Goal: Information Seeking & Learning: Learn about a topic

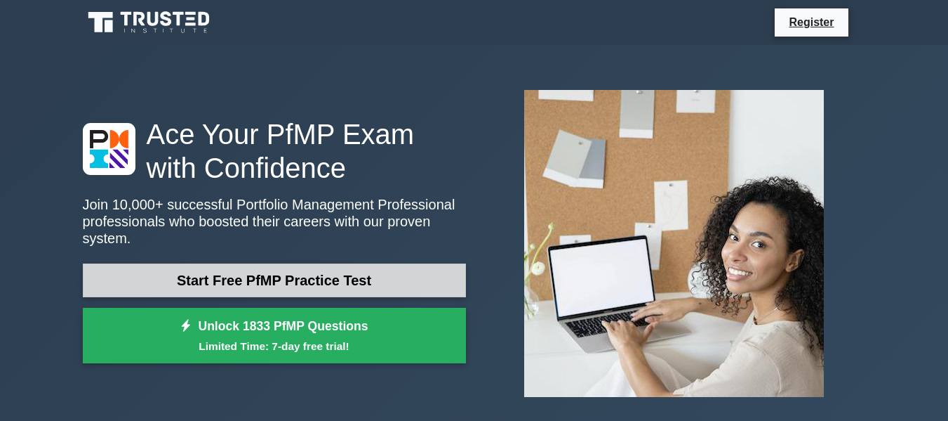
click at [315, 280] on link "Start Free PfMP Practice Test" at bounding box center [274, 280] width 383 height 34
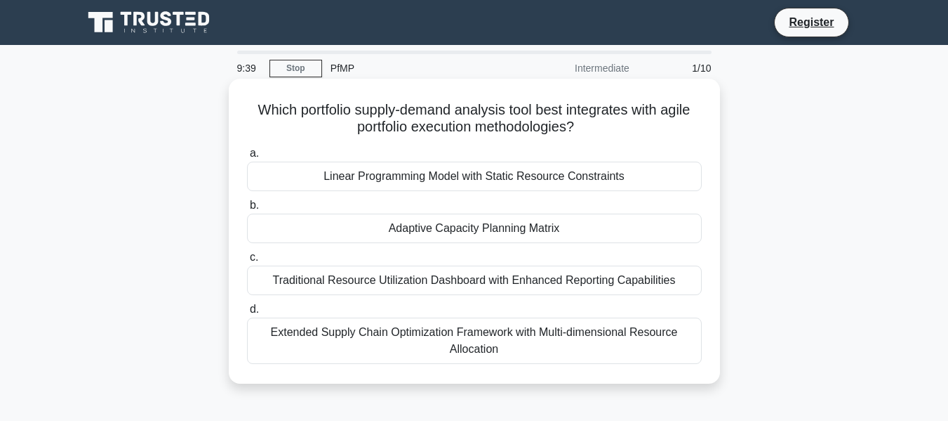
click at [391, 231] on div "Adaptive Capacity Planning Matrix" at bounding box center [474, 227] width 455 height 29
click at [247, 210] on input "b. Adaptive Capacity Planning Matrix" at bounding box center [247, 205] width 0 height 9
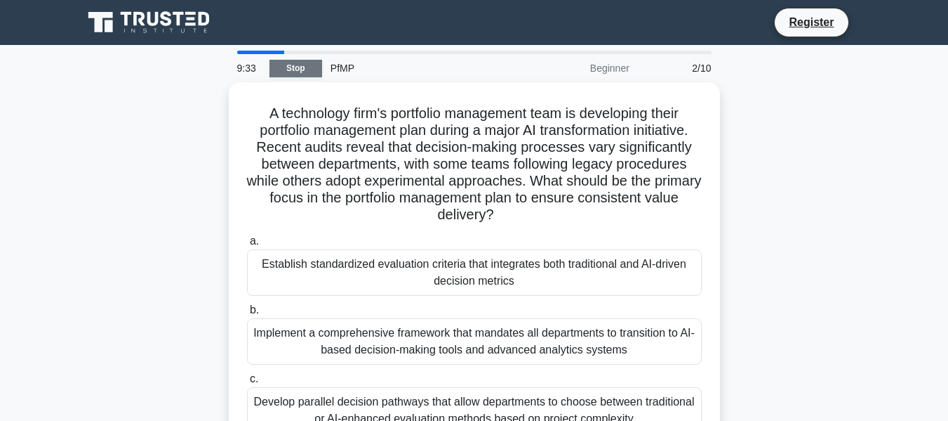
click at [300, 70] on link "Stop" at bounding box center [296, 69] width 53 height 18
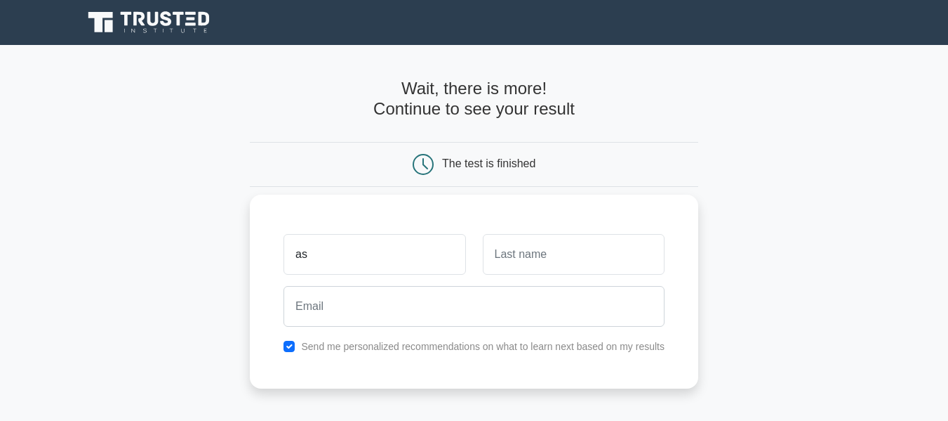
type input "a"
type input "Ashlex"
click at [554, 253] on input "text" at bounding box center [574, 254] width 182 height 41
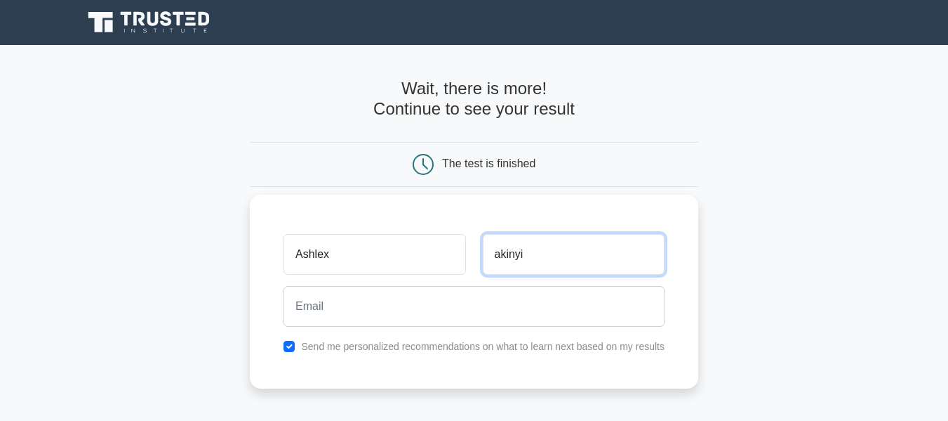
type input "akinyi"
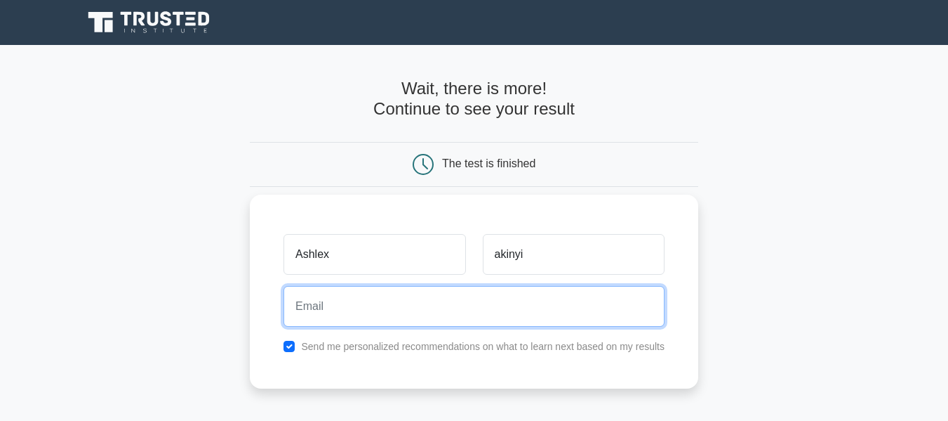
click at [498, 313] on input "email" at bounding box center [474, 306] width 381 height 41
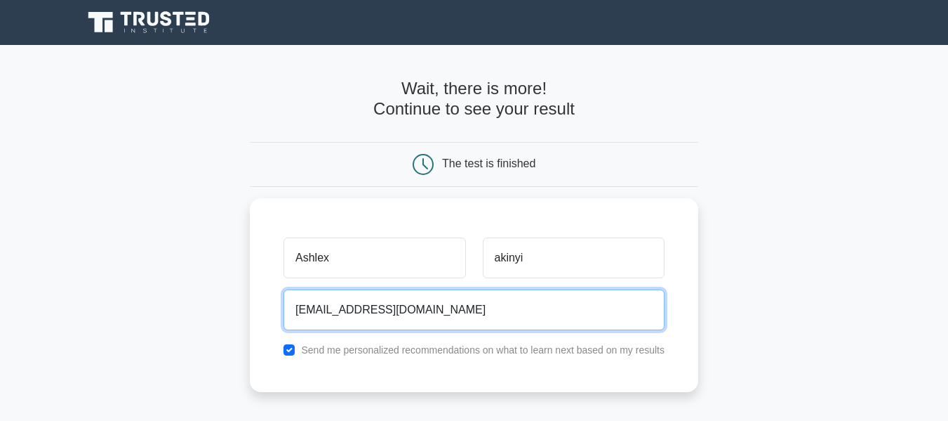
type input "[EMAIL_ADDRESS][DOMAIN_NAME]"
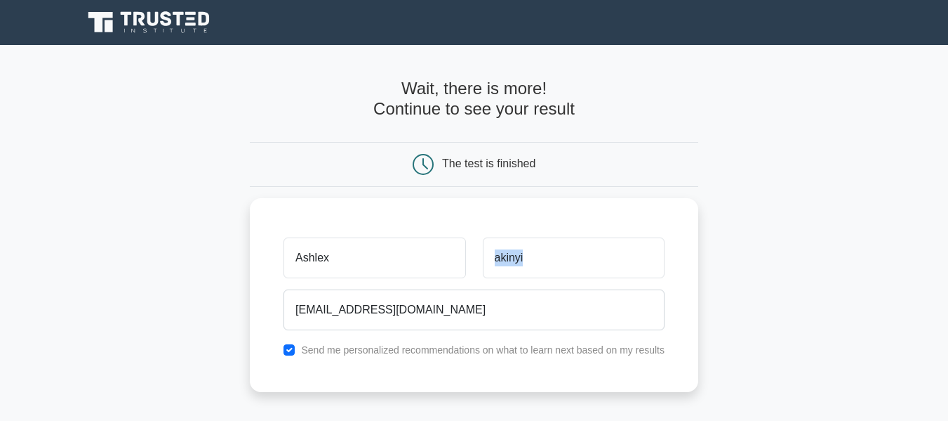
drag, startPoint x: 746, startPoint y: 301, endPoint x: 754, endPoint y: 273, distance: 29.1
click at [754, 273] on main "Wait, there is more! Continue to see your result The test is finished [PERSON_N…" at bounding box center [474, 297] width 948 height 505
click at [295, 352] on div "Send me personalized recommendations on what to learn next based on my results" at bounding box center [474, 346] width 398 height 17
click at [290, 339] on div "Send me personalized recommendations on what to learn next based on my results" at bounding box center [474, 346] width 398 height 17
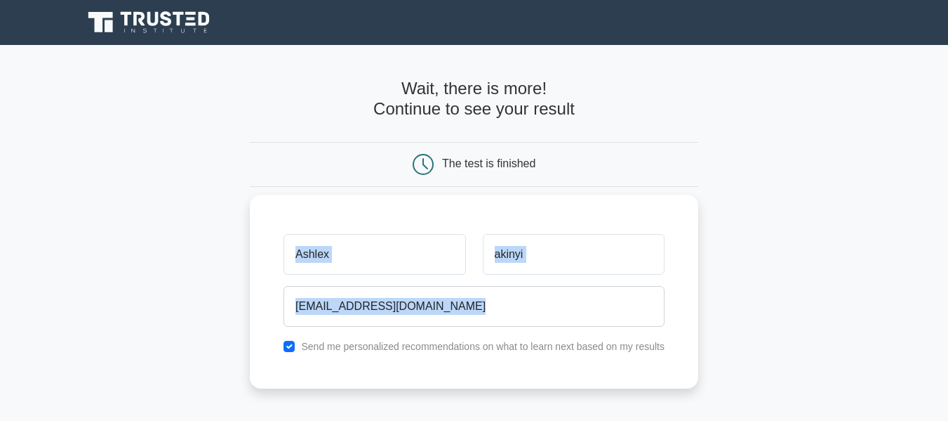
click at [290, 339] on div "Send me personalized recommendations on what to learn next based on my results" at bounding box center [474, 346] width 398 height 17
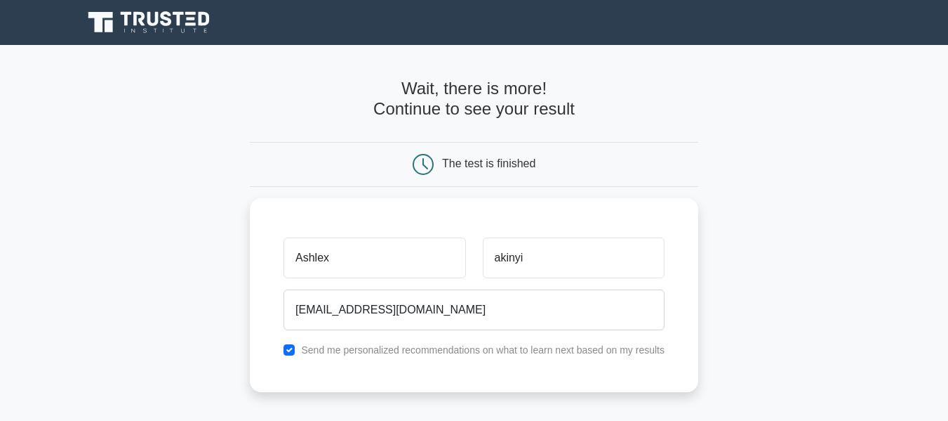
click at [506, 157] on div "The test is finished" at bounding box center [488, 163] width 93 height 12
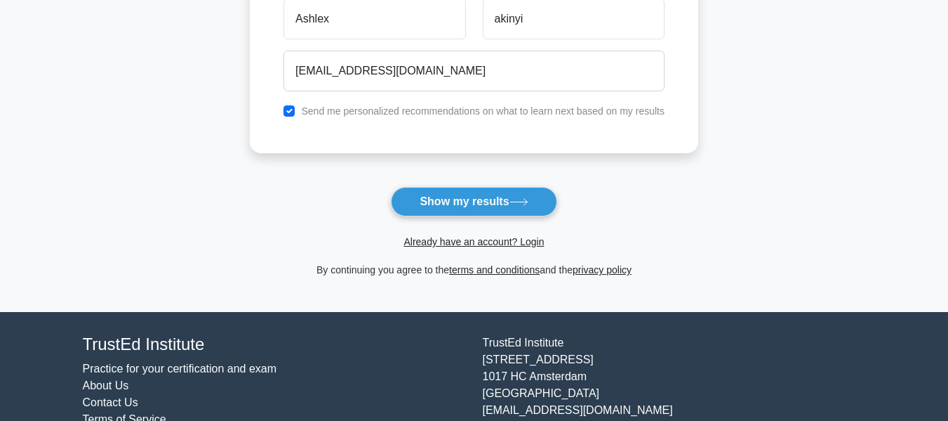
scroll to position [286, 0]
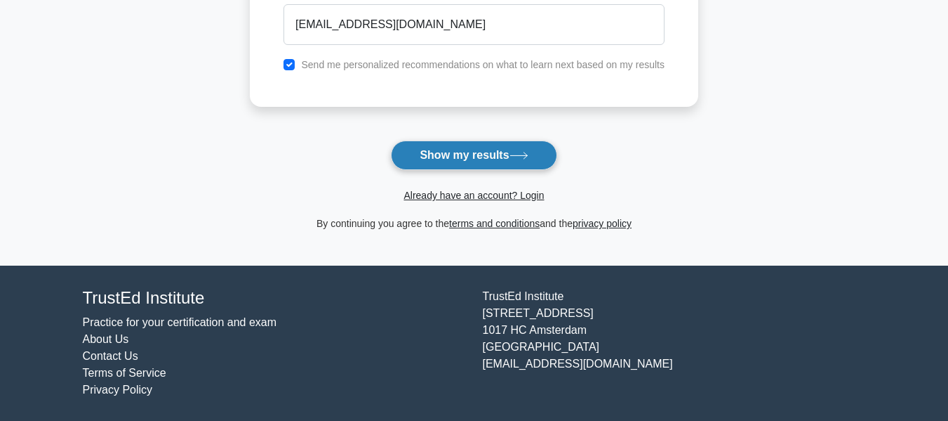
click at [534, 161] on button "Show my results" at bounding box center [474, 154] width 166 height 29
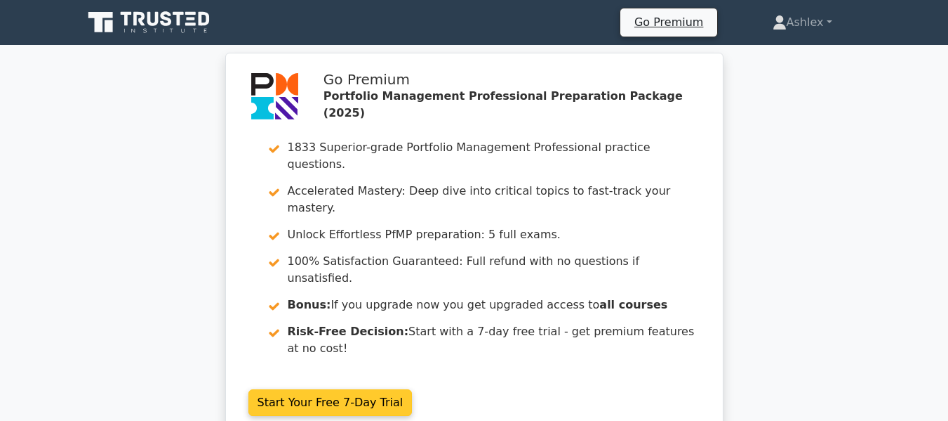
click at [325, 389] on link "Start Your Free 7-Day Trial" at bounding box center [331, 402] width 164 height 27
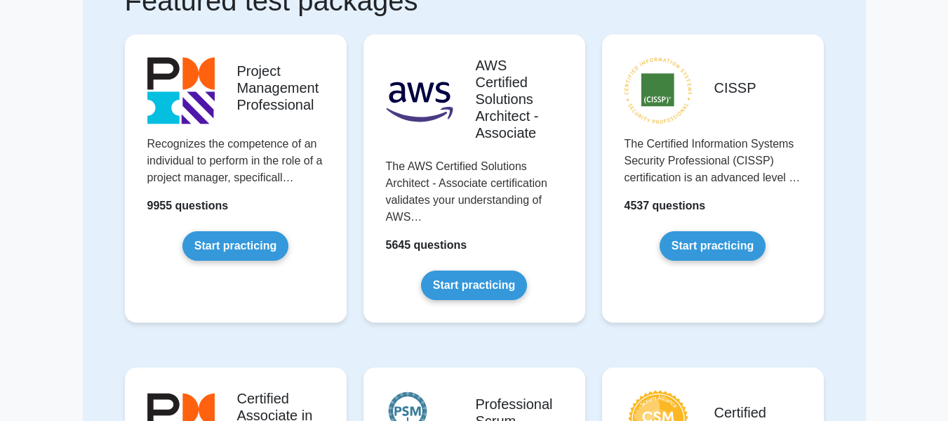
scroll to position [225, 0]
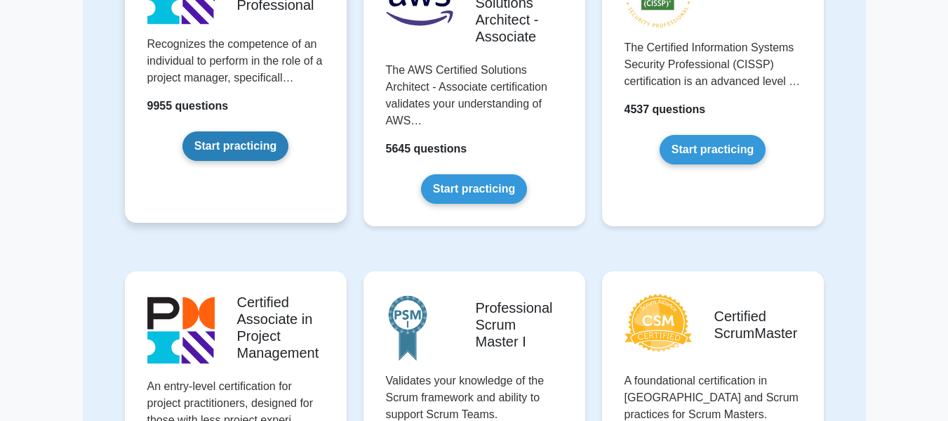
click at [237, 146] on link "Start practicing" at bounding box center [236, 145] width 106 height 29
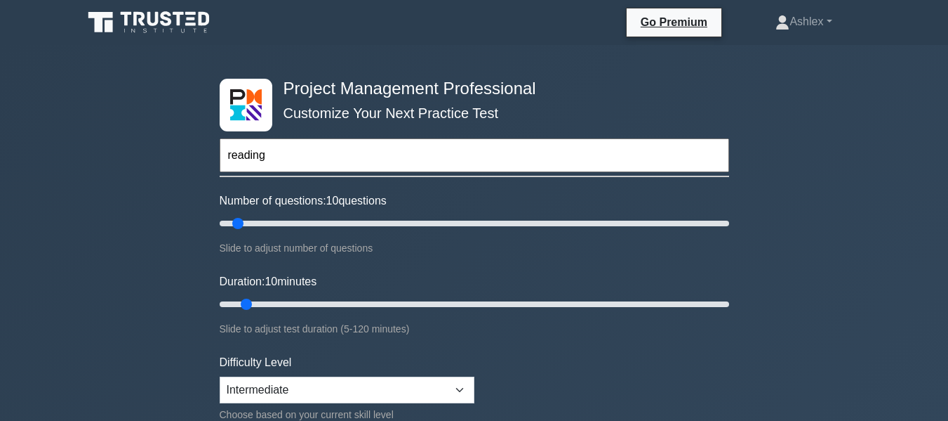
type input "reading"
type input "25"
click at [302, 298] on input "Duration: 25 minutes" at bounding box center [475, 304] width 510 height 17
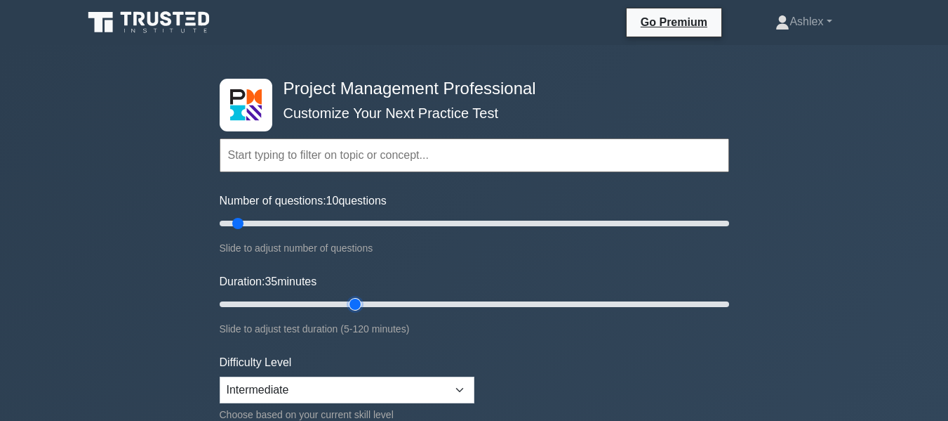
click at [348, 296] on input "Duration: 35 minutes" at bounding box center [475, 304] width 510 height 17
click at [416, 299] on input "Duration: 50 minutes" at bounding box center [475, 304] width 510 height 17
click at [515, 302] on input "Duration: 70 minutes" at bounding box center [475, 304] width 510 height 17
click at [584, 300] on input "Duration: 90 minutes" at bounding box center [475, 304] width 510 height 17
type input "100"
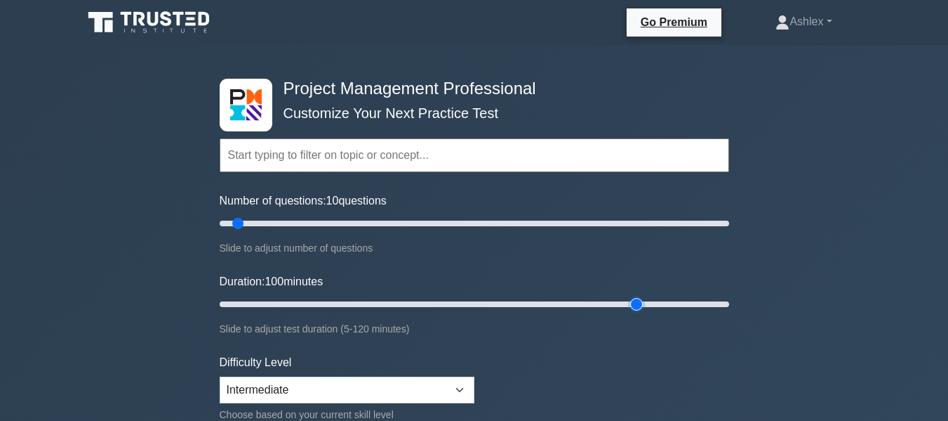
click at [635, 301] on input "Duration: 100 minutes" at bounding box center [475, 304] width 510 height 17
click at [480, 218] on input "Number of questions: 105 questions" at bounding box center [475, 223] width 510 height 17
click at [446, 220] on input "Number of questions: 90 questions" at bounding box center [475, 223] width 510 height 17
click at [423, 220] on input "Number of questions: 80 questions" at bounding box center [475, 223] width 510 height 17
click at [395, 220] on input "Number of questions: 80 questions" at bounding box center [475, 223] width 510 height 17
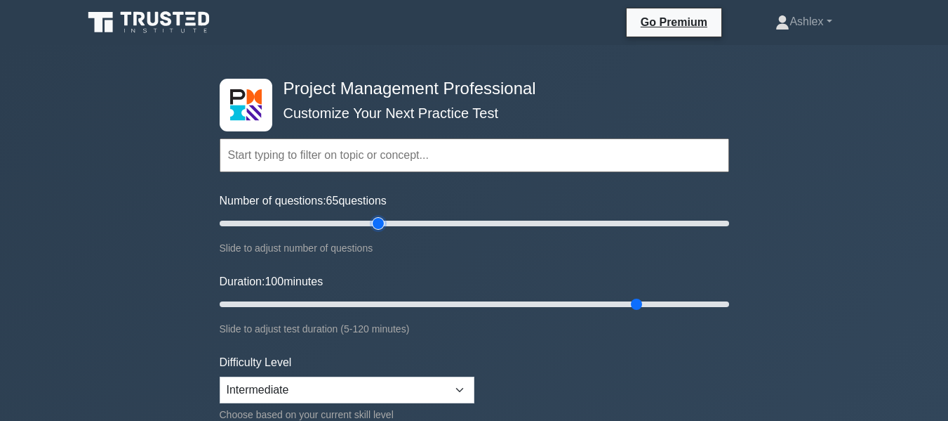
type input "65"
click at [376, 220] on input "Number of questions: 65 questions" at bounding box center [475, 223] width 510 height 17
click at [459, 392] on select "Beginner Intermediate Expert" at bounding box center [347, 389] width 255 height 27
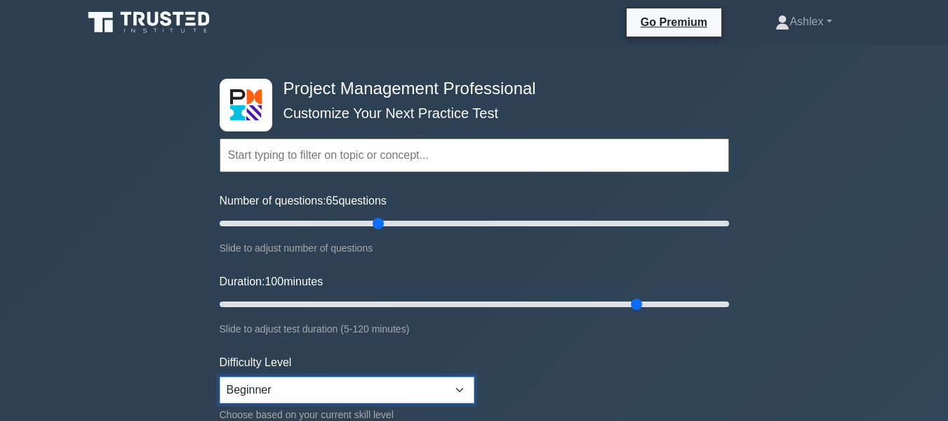
click at [220, 376] on select "Beginner Intermediate Expert" at bounding box center [347, 389] width 255 height 27
select select "expert"
click at [409, 152] on input "text" at bounding box center [475, 155] width 510 height 34
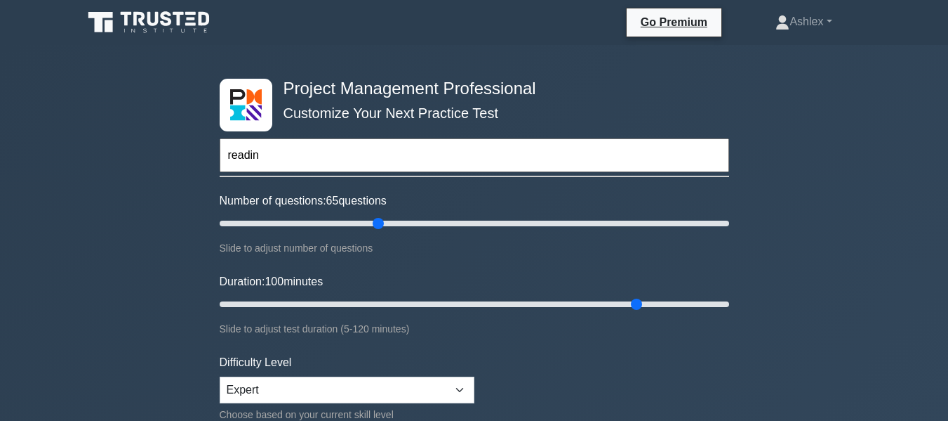
type input "readind"
click at [409, 152] on input "readind" at bounding box center [475, 155] width 510 height 34
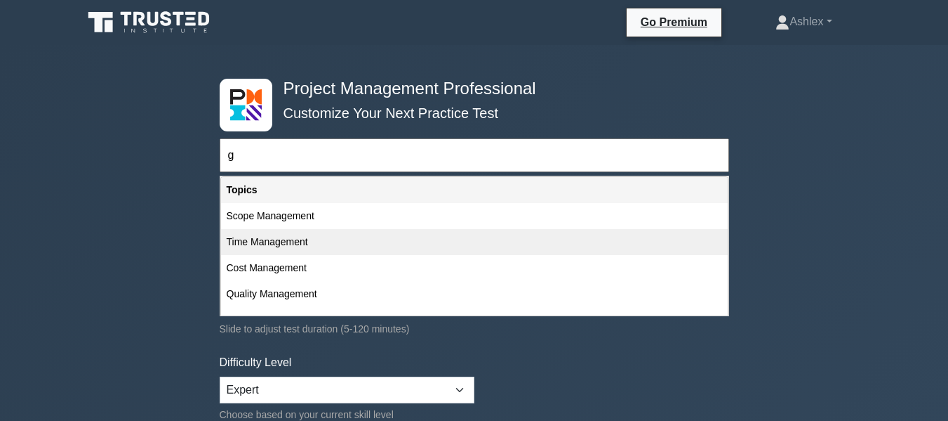
click at [315, 248] on div "Time Management" at bounding box center [474, 242] width 507 height 26
type input "Time Management"
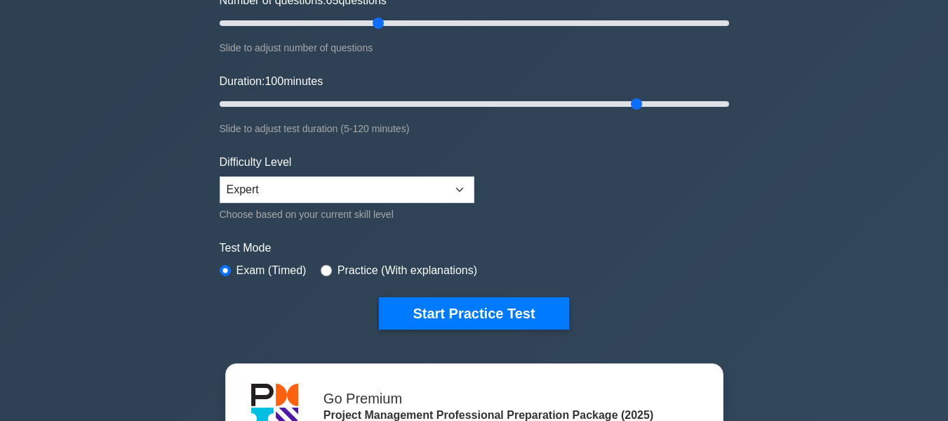
scroll to position [205, 0]
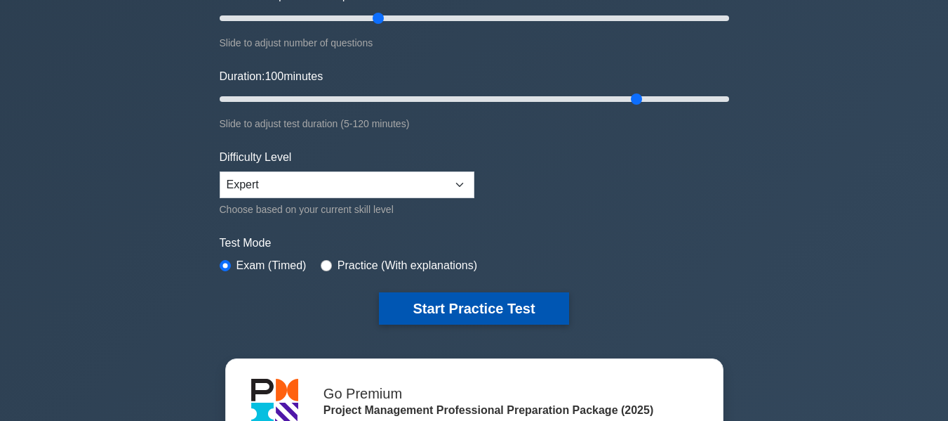
click at [488, 312] on button "Start Practice Test" at bounding box center [474, 308] width 190 height 32
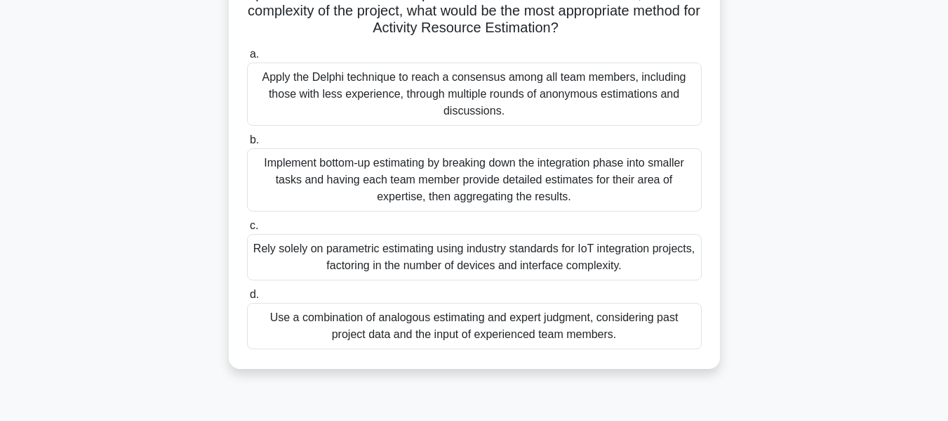
scroll to position [253, 0]
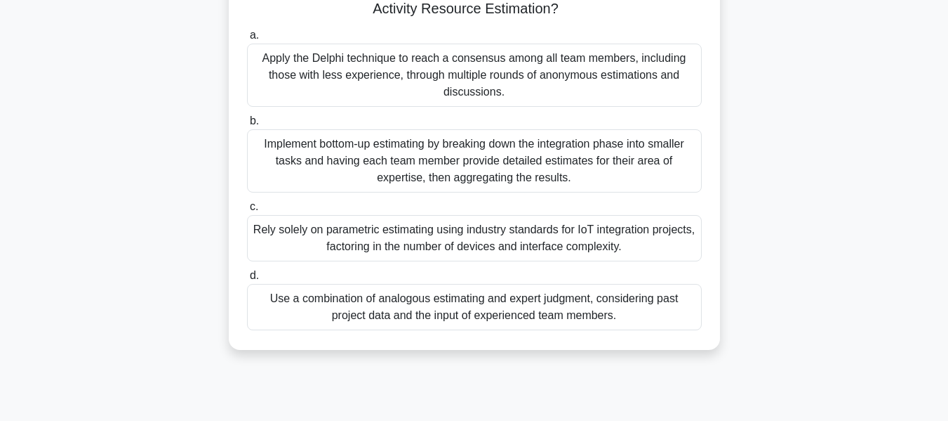
click at [253, 122] on span "b." at bounding box center [254, 120] width 9 height 12
click at [247, 122] on input "b. Implement bottom-up estimating by breaking down the integration phase into s…" at bounding box center [247, 121] width 0 height 9
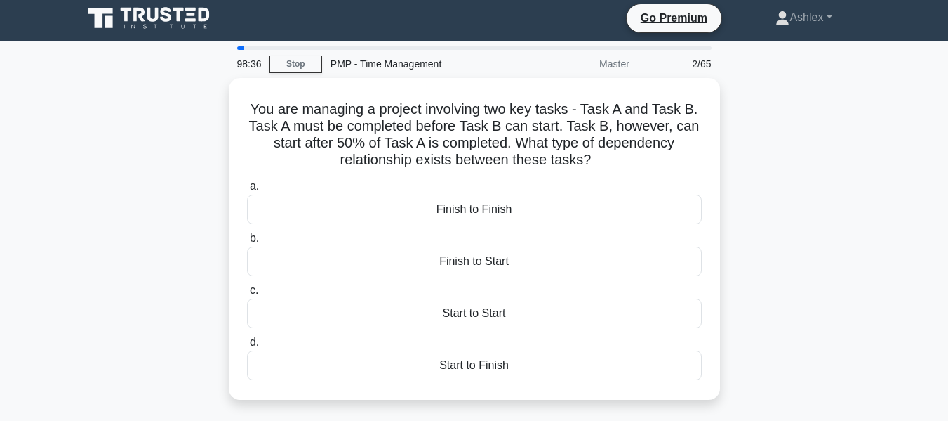
scroll to position [0, 0]
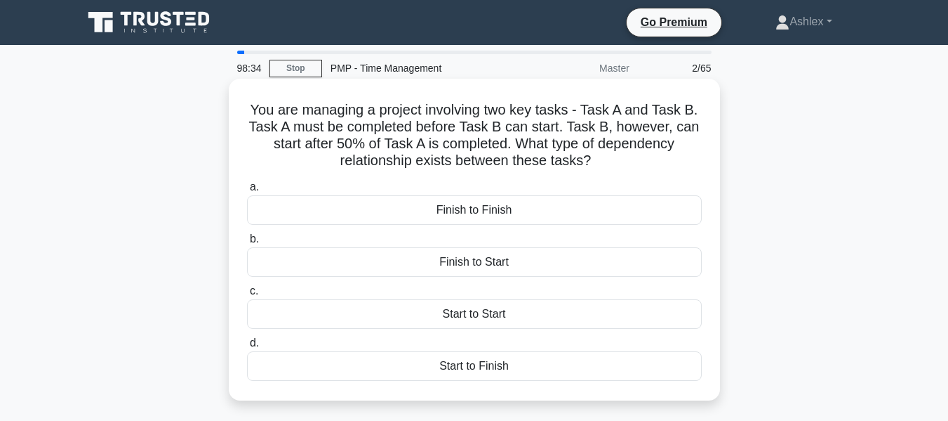
click at [472, 210] on div "Finish to Finish" at bounding box center [474, 209] width 455 height 29
click at [247, 192] on input "a. Finish to Finish" at bounding box center [247, 187] width 0 height 9
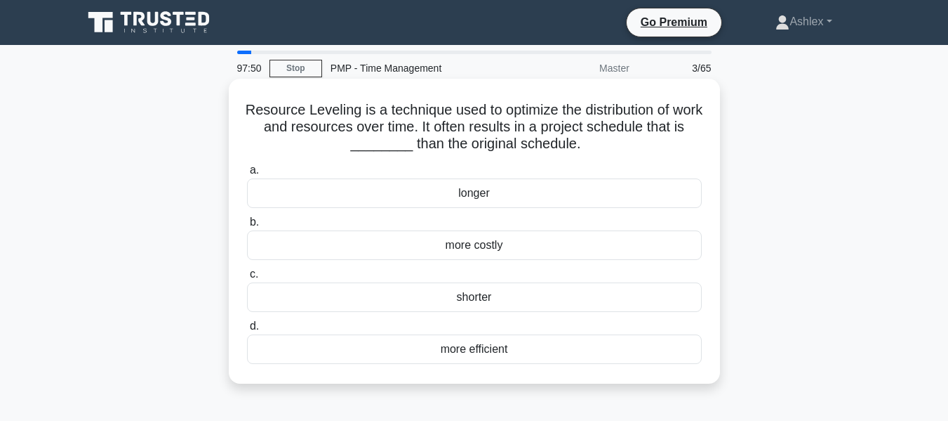
click at [251, 329] on span "d." at bounding box center [254, 325] width 9 height 12
click at [247, 329] on input "d. more efficient" at bounding box center [247, 326] width 0 height 9
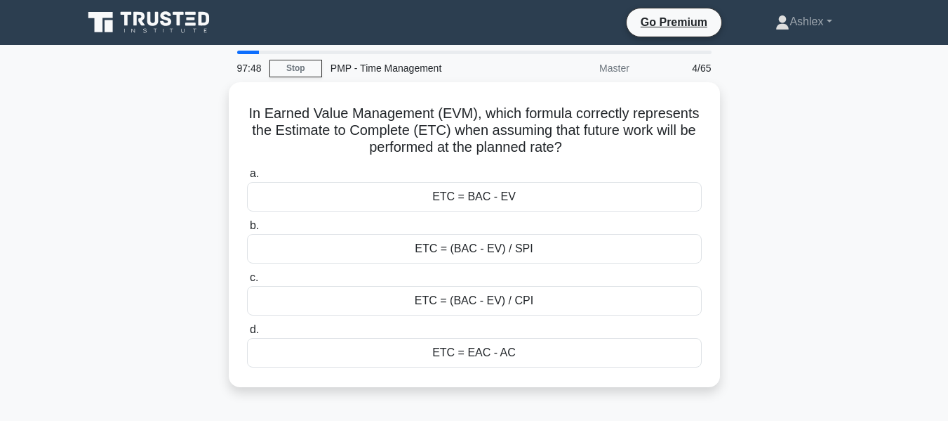
click at [251, 329] on span "d." at bounding box center [254, 329] width 9 height 12
click at [247, 329] on input "d. ETC = EAC - AC" at bounding box center [247, 329] width 0 height 9
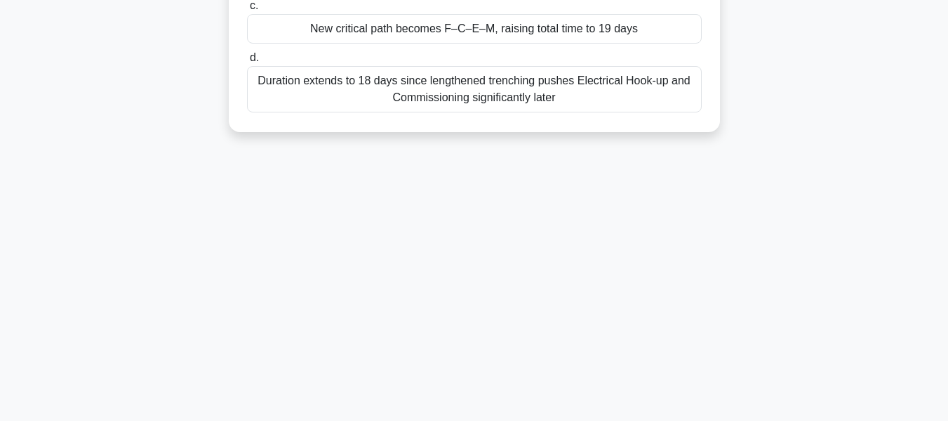
scroll to position [338, 0]
